Goal: Task Accomplishment & Management: Manage account settings

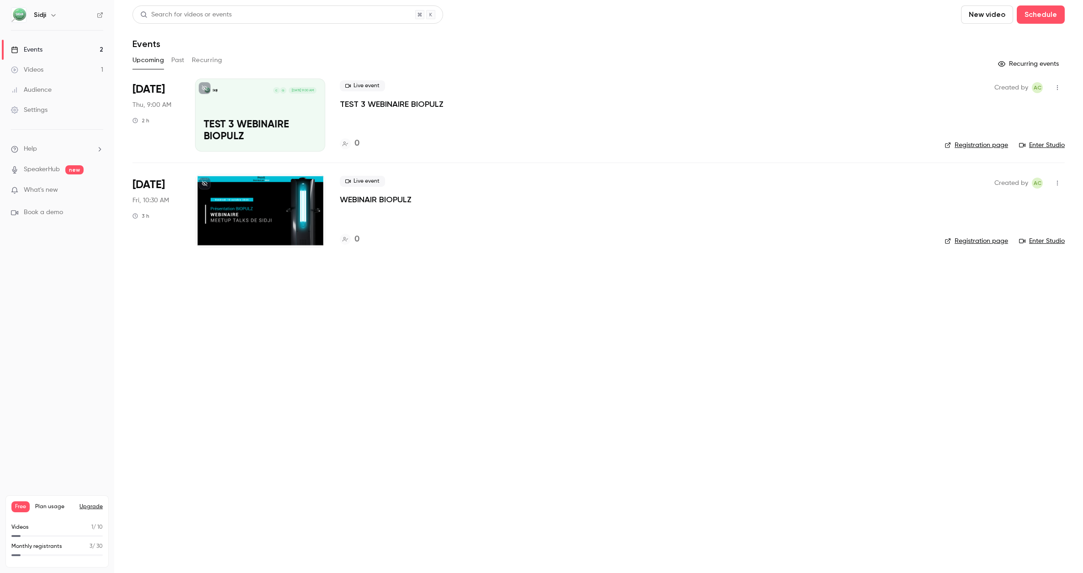
click at [282, 208] on div at bounding box center [260, 210] width 130 height 73
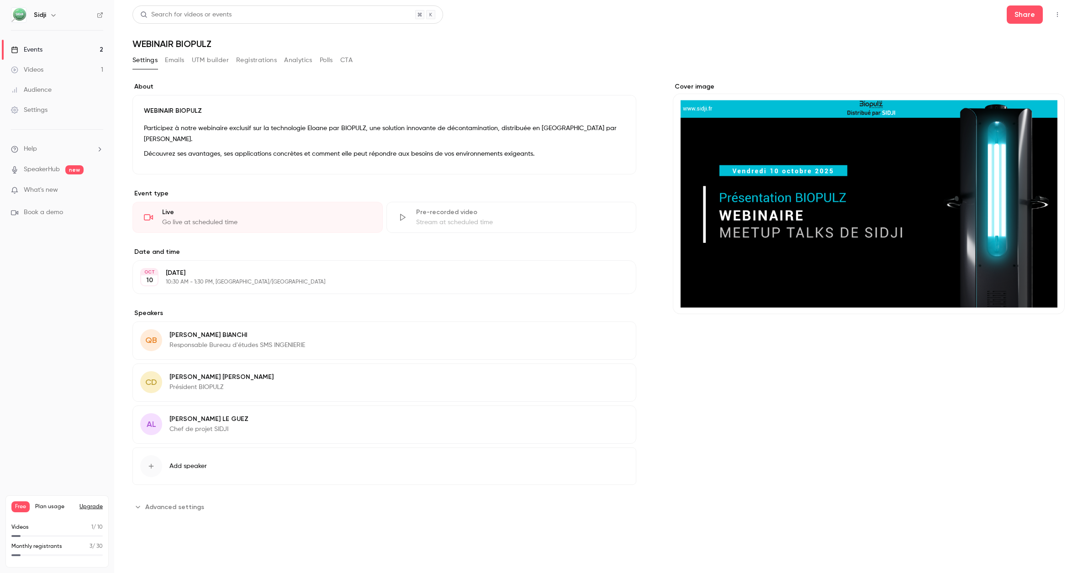
click at [185, 64] on div "Settings Emails UTM builder Registrations Analytics Polls CTA" at bounding box center [242, 60] width 220 height 15
click at [179, 63] on button "Emails" at bounding box center [174, 60] width 19 height 15
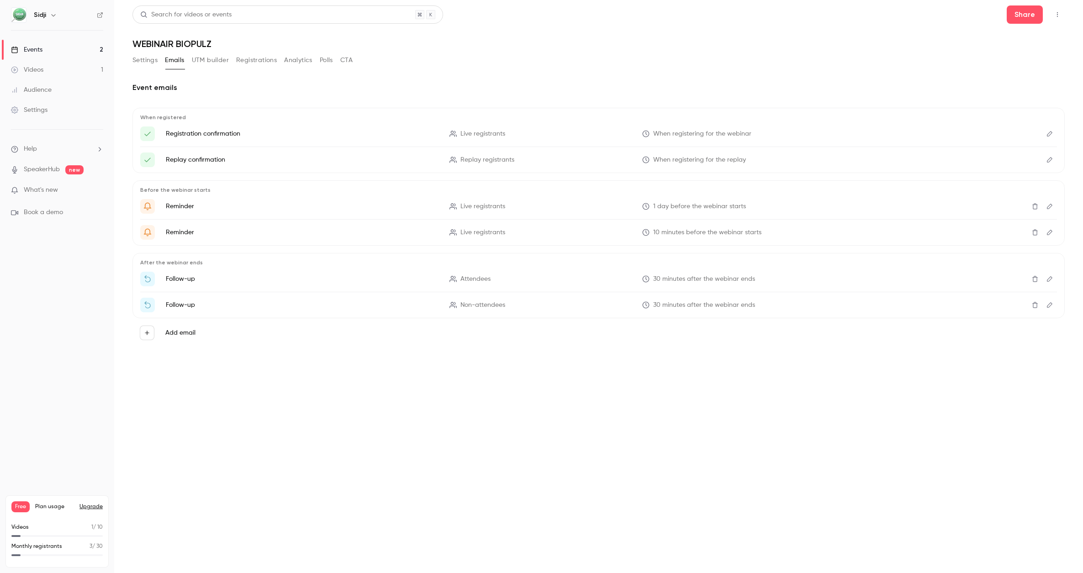
click at [300, 425] on main "Search for videos or events Share WEBINAIR BIOPULZ Settings Emails UTM builder …" at bounding box center [598, 286] width 969 height 573
click at [302, 57] on button "Analytics" at bounding box center [298, 60] width 28 height 15
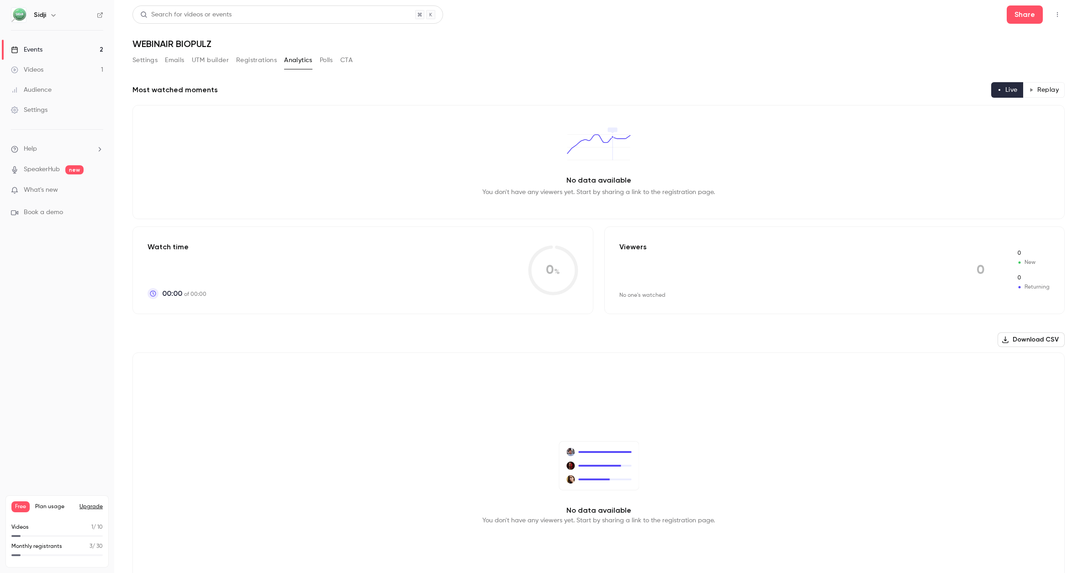
click at [328, 61] on button "Polls" at bounding box center [326, 60] width 13 height 15
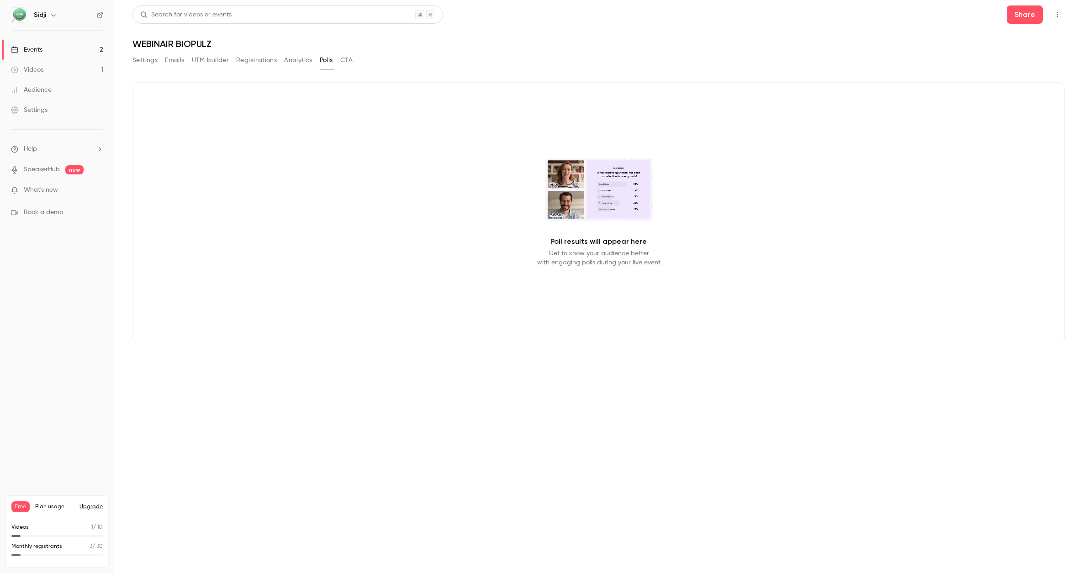
click at [351, 57] on button "CTA" at bounding box center [346, 60] width 12 height 15
click at [268, 63] on button "Registrations" at bounding box center [256, 60] width 41 height 15
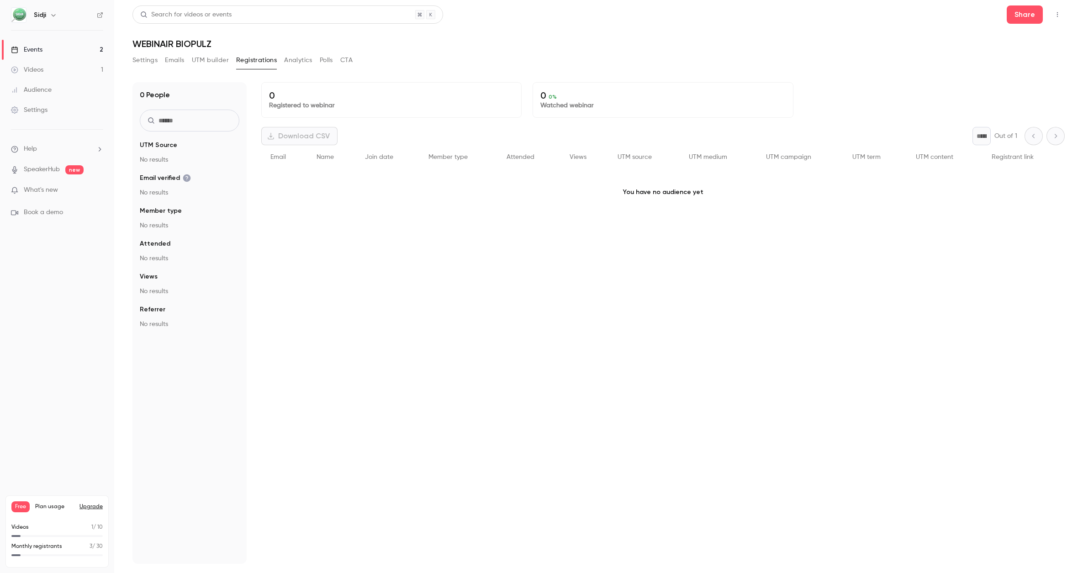
click at [197, 64] on button "UTM builder" at bounding box center [210, 60] width 37 height 15
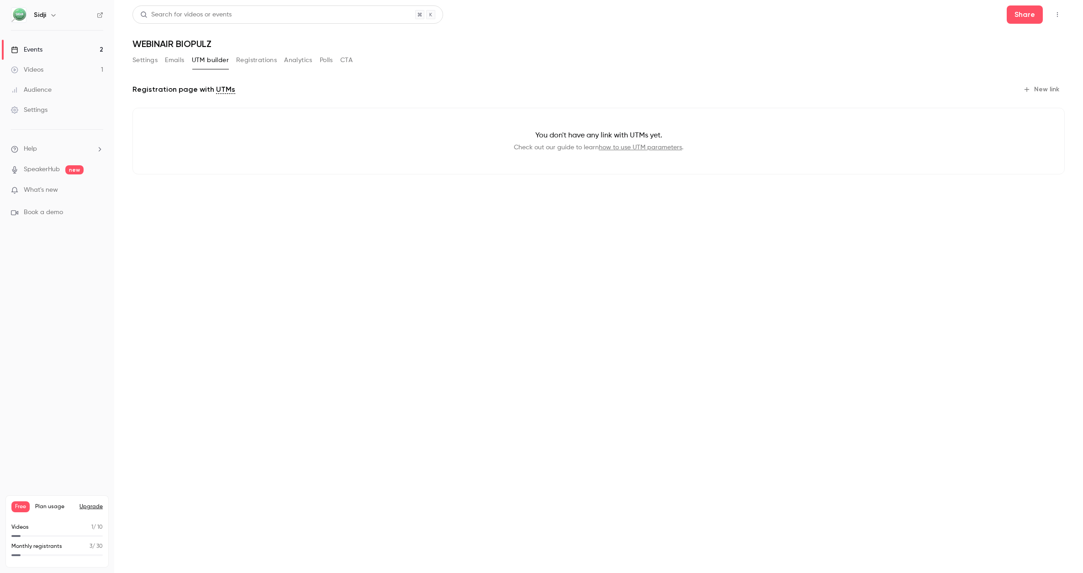
click at [175, 63] on button "Emails" at bounding box center [174, 60] width 19 height 15
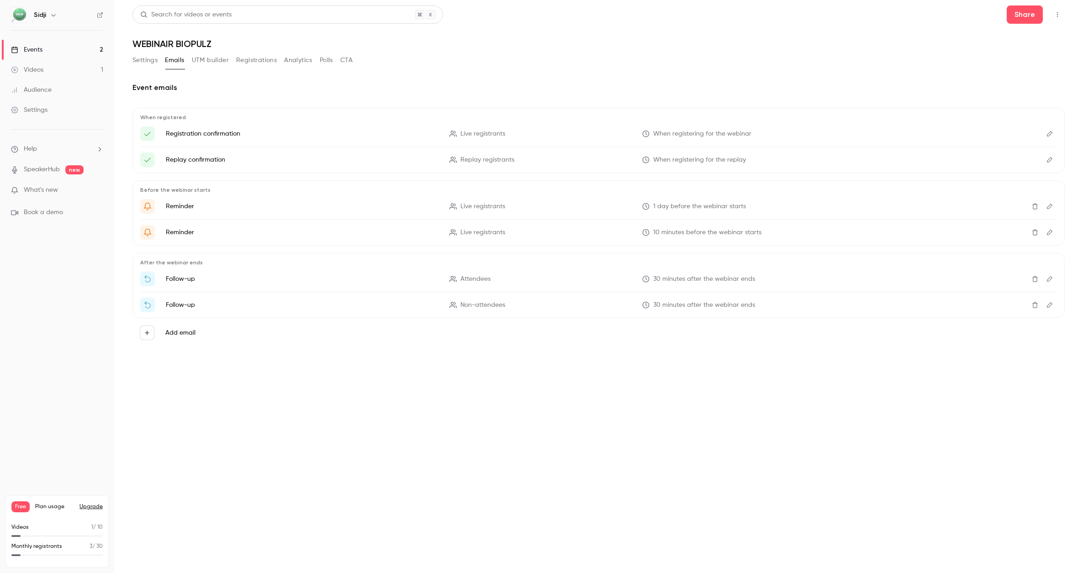
click at [152, 64] on button "Settings" at bounding box center [144, 60] width 25 height 15
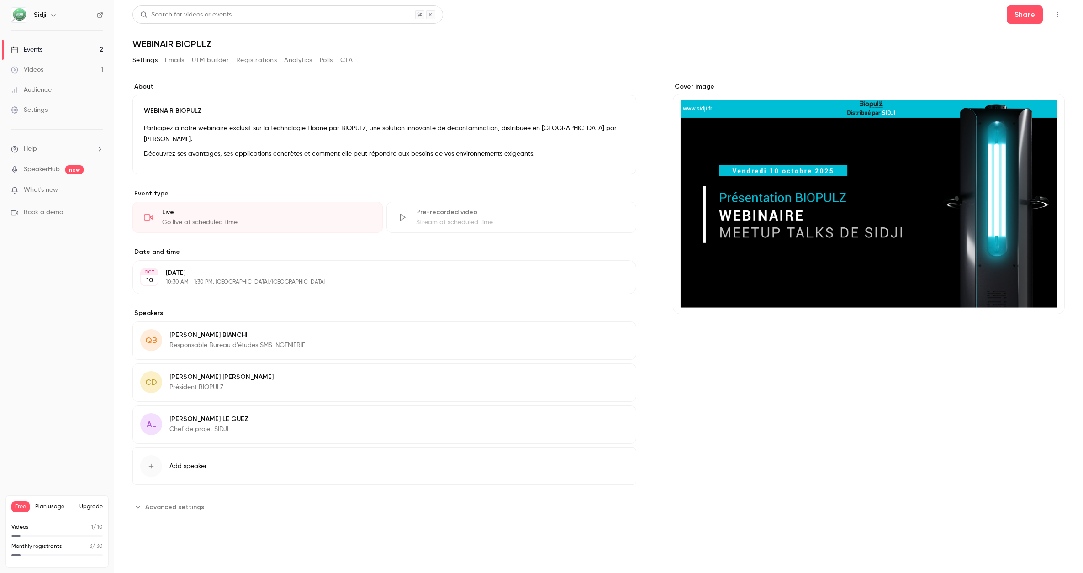
click at [808, 273] on div "Cover image" at bounding box center [869, 198] width 392 height 232
click at [0, 0] on input "Cover image" at bounding box center [0, 0] width 0 height 0
click at [608, 149] on button "Edit" at bounding box center [608, 156] width 33 height 15
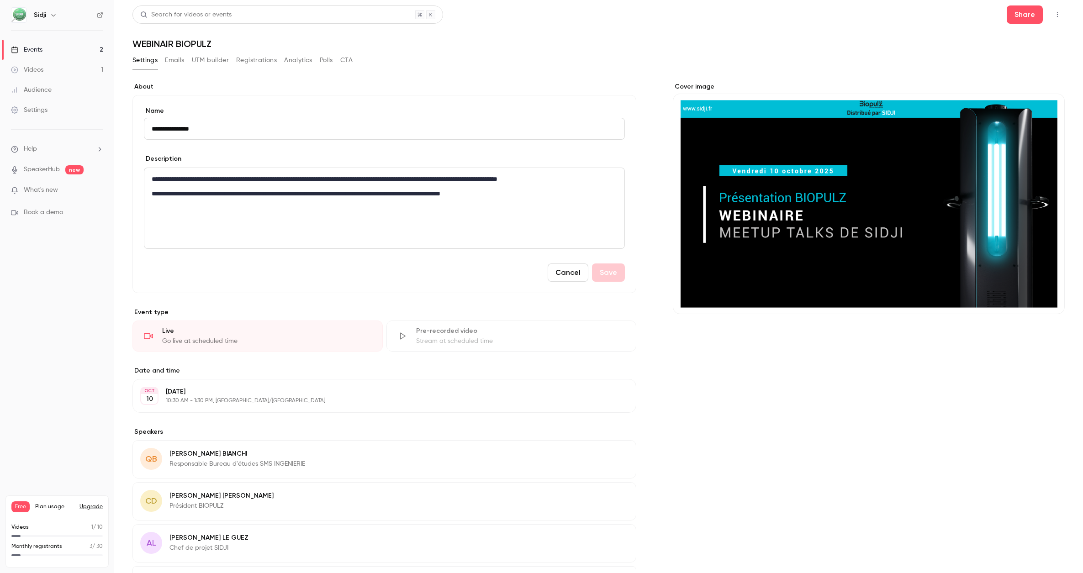
click at [485, 211] on div "**********" at bounding box center [384, 208] width 480 height 80
click at [566, 271] on button "Cancel" at bounding box center [567, 272] width 41 height 18
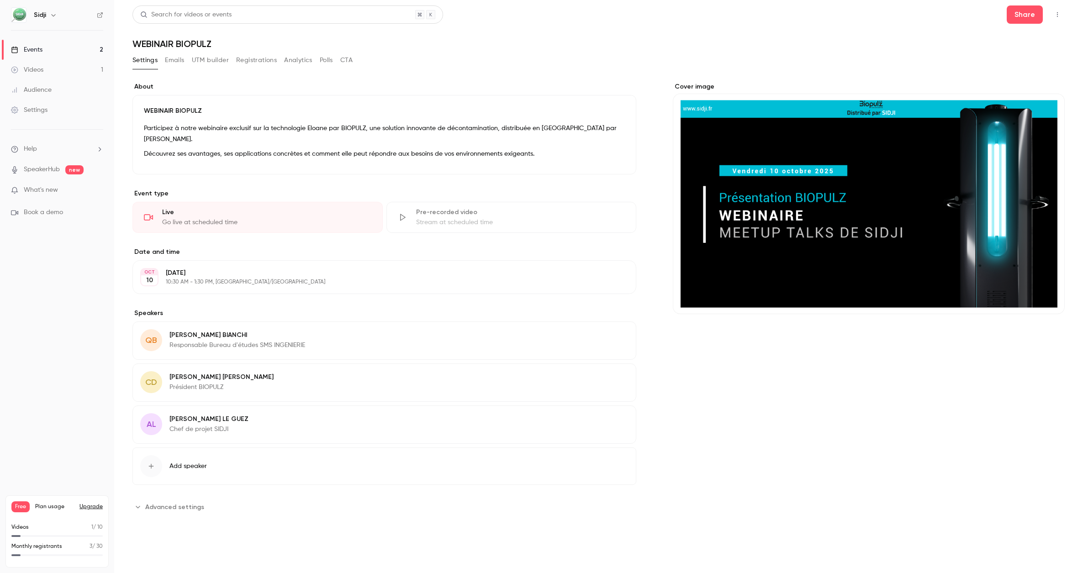
click at [517, 72] on div "**********" at bounding box center [598, 303] width 932 height 465
